Goal: Register for event/course

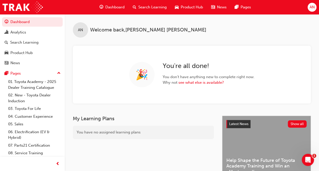
click at [149, 7] on span "Search Learning" at bounding box center [152, 7] width 28 height 6
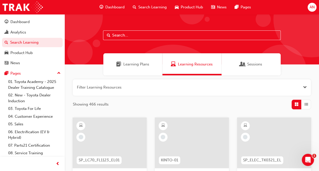
click at [147, 36] on input "text" at bounding box center [191, 35] width 177 height 10
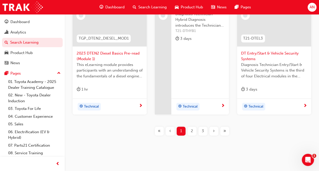
scroll to position [253, 0]
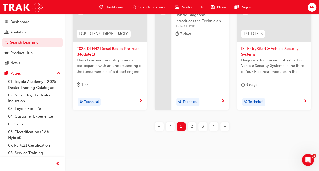
click at [194, 124] on div "2" at bounding box center [191, 126] width 9 height 9
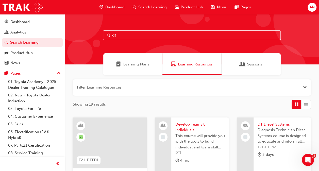
click at [144, 37] on input "dt" at bounding box center [191, 35] width 177 height 10
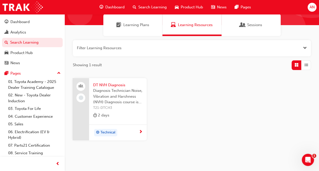
scroll to position [51, 0]
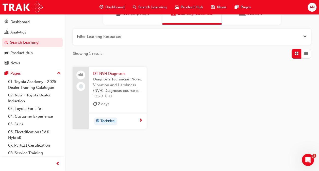
type input "dt nvh"
click at [117, 75] on span "DT NVH Diagnosis" at bounding box center [117, 74] width 49 height 6
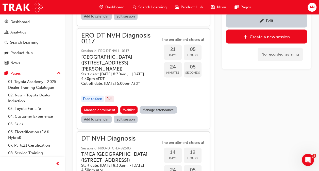
scroll to position [520, 0]
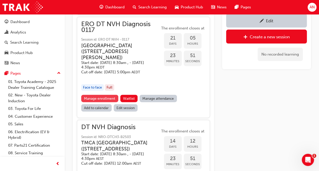
click at [110, 102] on link "Manage enrollment" at bounding box center [99, 98] width 37 height 7
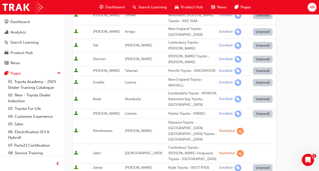
scroll to position [152, 0]
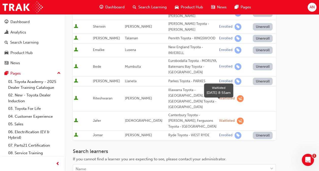
click at [237, 117] on span "learningRecordVerb_WAITLIST-icon" at bounding box center [240, 120] width 7 height 7
click at [177, 112] on div "Canterbury Toyota - [PERSON_NAME], Fergusons Toyota - [GEOGRAPHIC_DATA]" at bounding box center [192, 120] width 49 height 17
click at [128, 118] on span "[DEMOGRAPHIC_DATA]" at bounding box center [144, 120] width 38 height 4
click at [100, 118] on span "Jafer" at bounding box center [97, 120] width 8 height 4
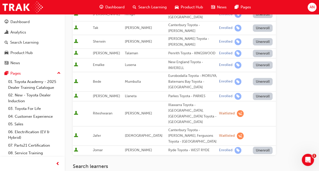
scroll to position [127, 0]
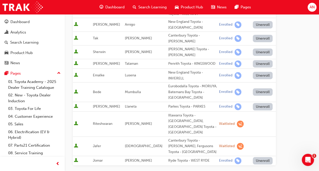
click at [188, 138] on div "Canterbury Toyota - [PERSON_NAME], Fergusons Toyota - [GEOGRAPHIC_DATA]" at bounding box center [192, 146] width 49 height 17
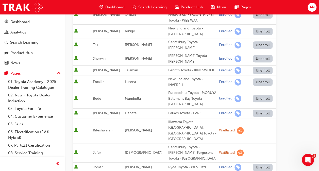
scroll to position [152, 0]
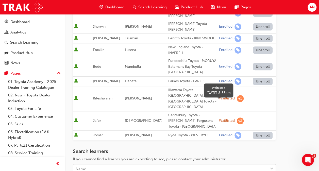
click at [240, 117] on div "Waitlisted" at bounding box center [234, 120] width 30 height 7
click at [249, 111] on td at bounding box center [262, 121] width 26 height 20
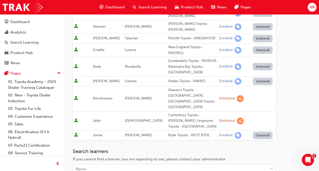
click at [249, 111] on td at bounding box center [262, 121] width 26 height 20
click at [237, 117] on span "learningRecordVerb_WAITLIST-icon" at bounding box center [240, 120] width 7 height 7
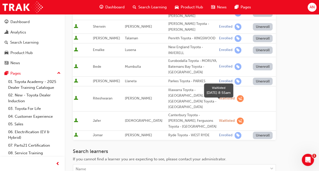
click at [237, 117] on span "learningRecordVerb_WAITLIST-icon" at bounding box center [240, 120] width 7 height 7
click at [220, 118] on div "Waitlisted" at bounding box center [227, 120] width 16 height 5
click at [189, 112] on div "Canterbury Toyota - [PERSON_NAME], Fergusons Toyota - [GEOGRAPHIC_DATA]" at bounding box center [192, 120] width 49 height 17
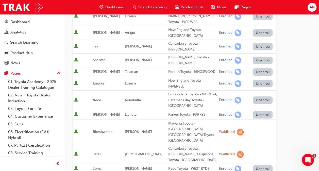
scroll to position [127, 0]
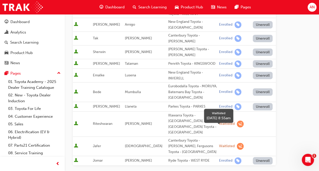
click at [237, 143] on span "learningRecordVerb_WAITLIST-icon" at bounding box center [240, 146] width 7 height 7
click at [242, 143] on div "Waitlisted" at bounding box center [234, 146] width 30 height 7
click at [108, 121] on span "Riteshwaran" at bounding box center [103, 123] width 20 height 4
click at [204, 113] on div "Illawarra Toyota - [GEOGRAPHIC_DATA], [GEOGRAPHIC_DATA] Toyota - [GEOGRAPHIC_DA…" at bounding box center [192, 124] width 49 height 23
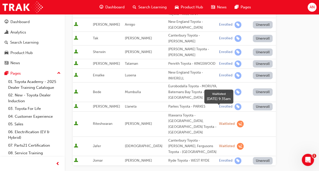
click at [219, 121] on div "Waitlisted" at bounding box center [227, 123] width 16 height 5
click at [237, 120] on span "learningRecordVerb_WAITLIST-icon" at bounding box center [240, 123] width 7 height 7
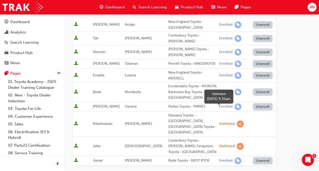
click at [237, 120] on span "learningRecordVerb_WAITLIST-icon" at bounding box center [240, 123] width 7 height 7
click at [237, 143] on span "learningRecordVerb_WAITLIST-icon" at bounding box center [240, 146] width 7 height 7
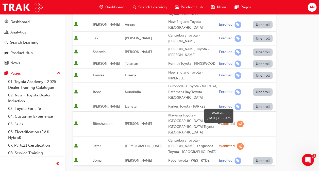
click at [237, 143] on span "learningRecordVerb_WAITLIST-icon" at bounding box center [240, 146] width 7 height 7
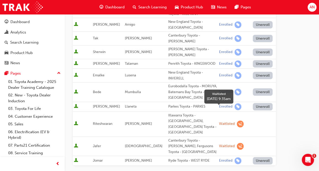
click at [237, 120] on div at bounding box center [240, 123] width 7 height 7
click at [102, 121] on span "Riteshwaran" at bounding box center [103, 123] width 20 height 4
drag, startPoint x: 102, startPoint y: 111, endPoint x: 132, endPoint y: 111, distance: 29.4
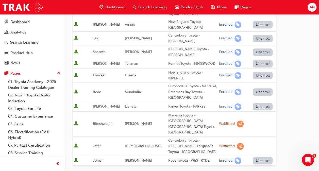
click at [132, 121] on span "[PERSON_NAME]" at bounding box center [138, 123] width 27 height 4
drag, startPoint x: 132, startPoint y: 111, endPoint x: 161, endPoint y: 112, distance: 28.9
click at [168, 113] on div "Illawarra Toyota - [GEOGRAPHIC_DATA], [GEOGRAPHIC_DATA] Toyota - [GEOGRAPHIC_DA…" at bounding box center [192, 124] width 49 height 23
click at [253, 136] on td at bounding box center [262, 146] width 26 height 20
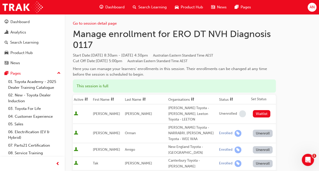
scroll to position [0, 0]
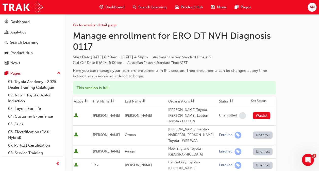
drag, startPoint x: 146, startPoint y: 134, endPoint x: 308, endPoint y: 130, distance: 161.8
